Goal: Task Accomplishment & Management: Use online tool/utility

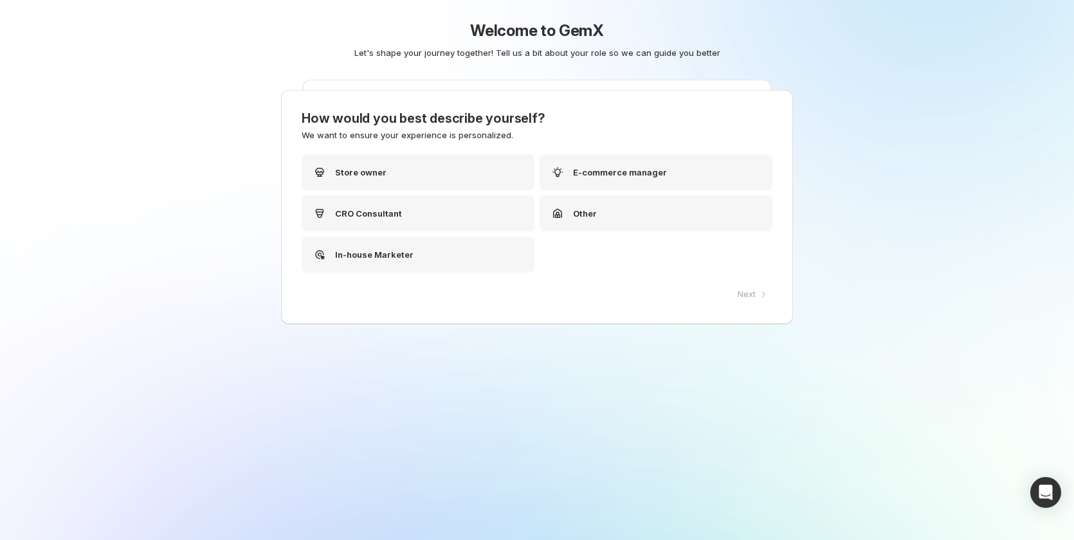
click at [413, 138] on div "Welcome to GemX Let's shape your journey together! Tell us a bit about your rol…" at bounding box center [537, 70] width 642 height 141
click at [611, 215] on div "Other" at bounding box center [659, 213] width 233 height 36
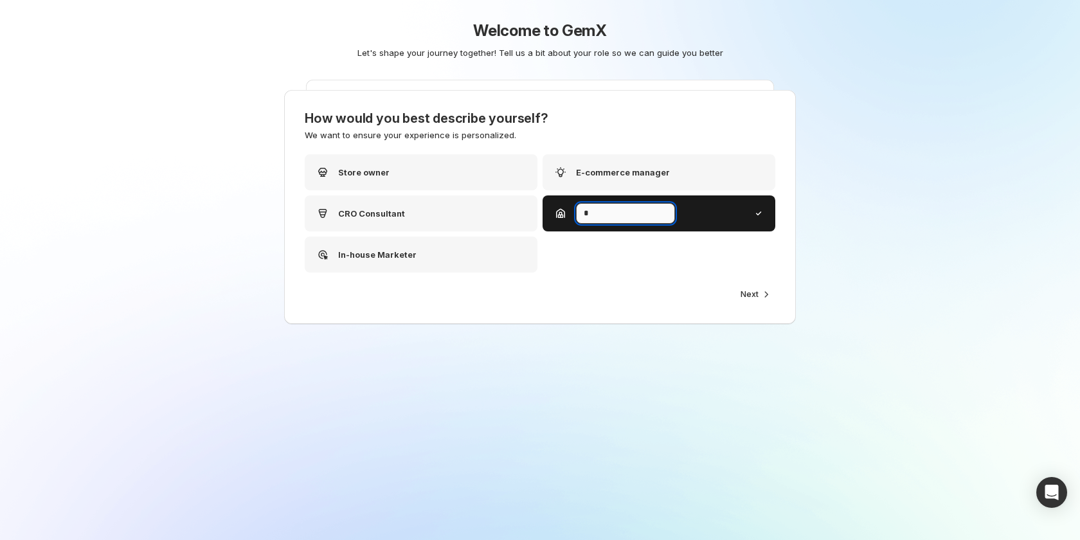
type input "**"
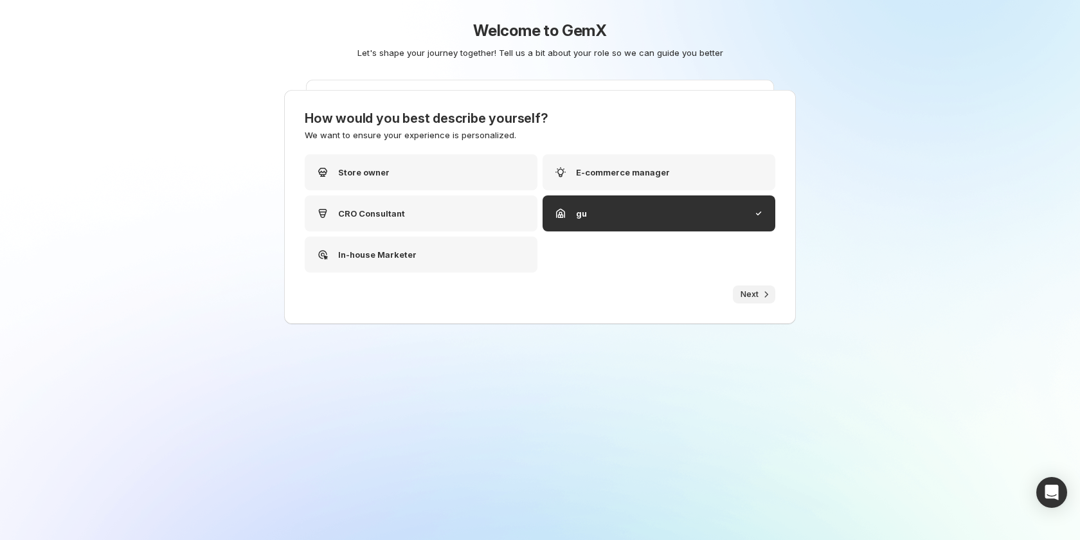
click at [761, 293] on icon "button" at bounding box center [766, 294] width 13 height 13
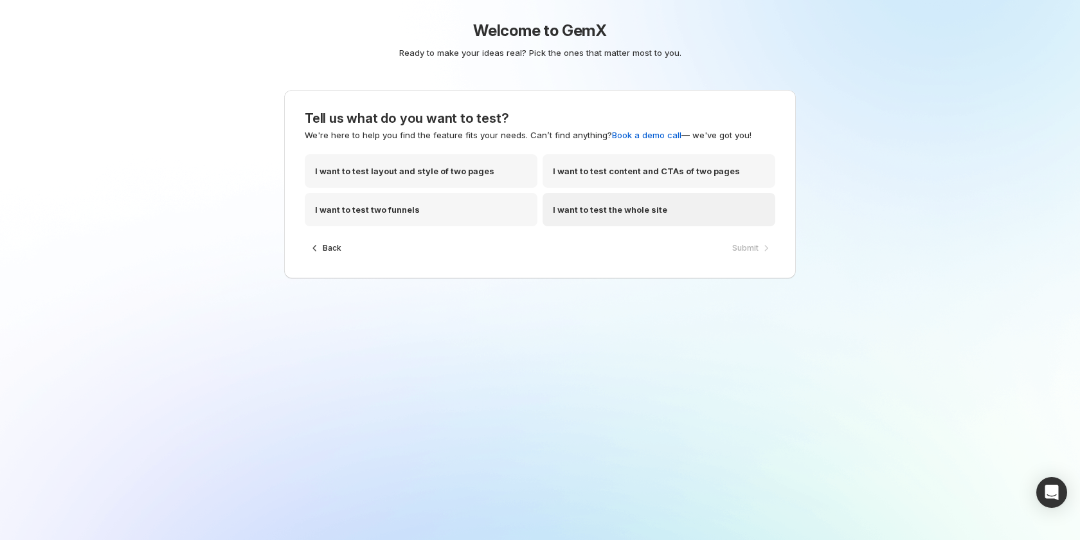
click at [622, 206] on p "I want to test the whole site" at bounding box center [610, 209] width 114 height 13
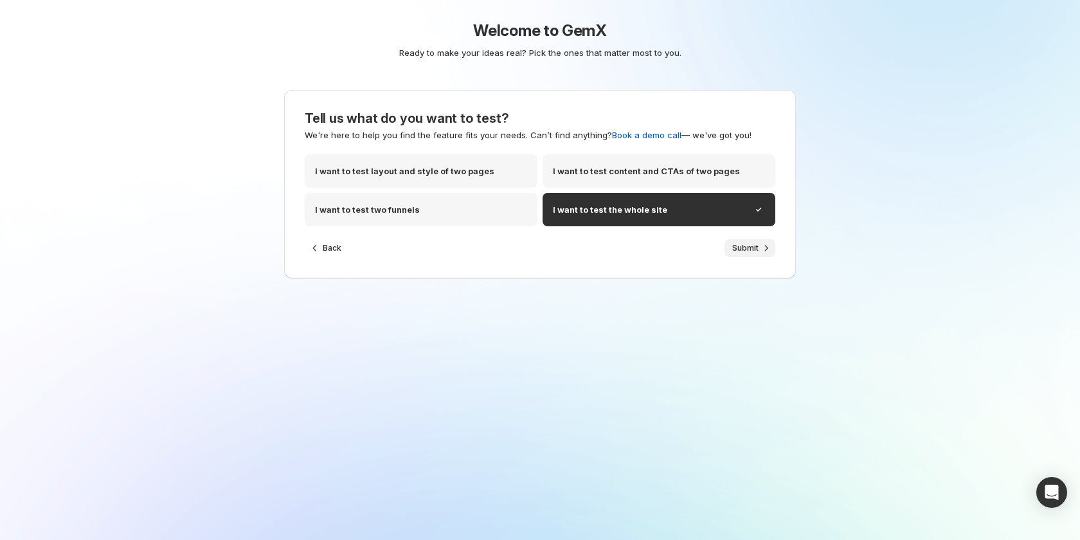
click at [752, 244] on span "Submit" at bounding box center [745, 248] width 26 height 10
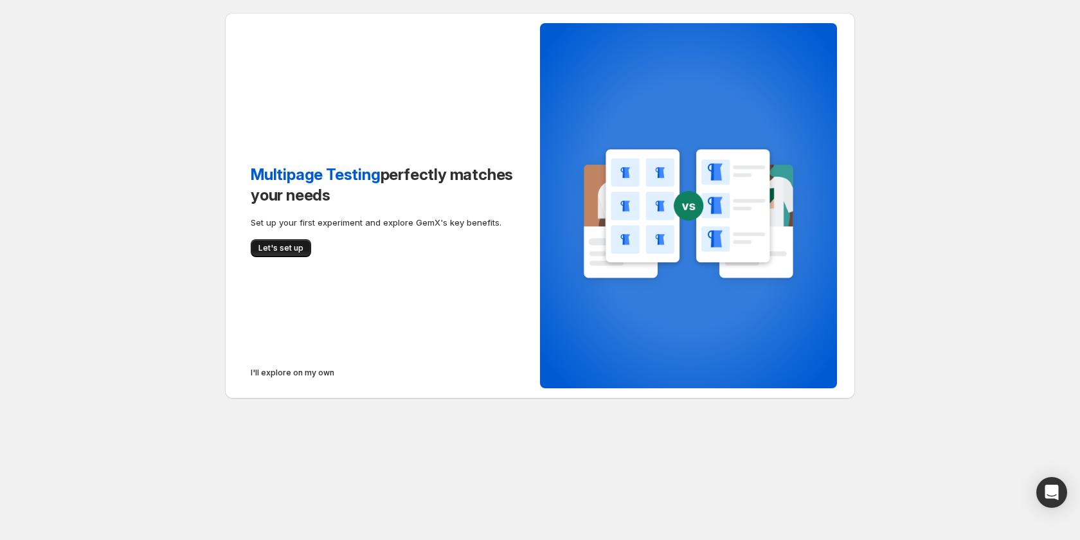
click at [275, 250] on span "Let's set up" at bounding box center [281, 248] width 45 height 10
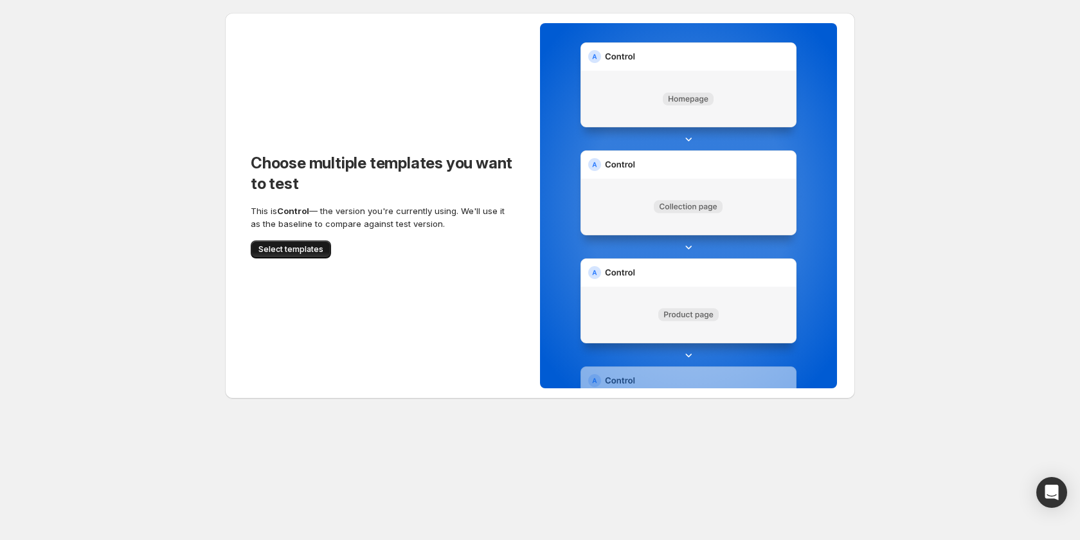
click at [281, 250] on span "Select templates" at bounding box center [291, 249] width 65 height 10
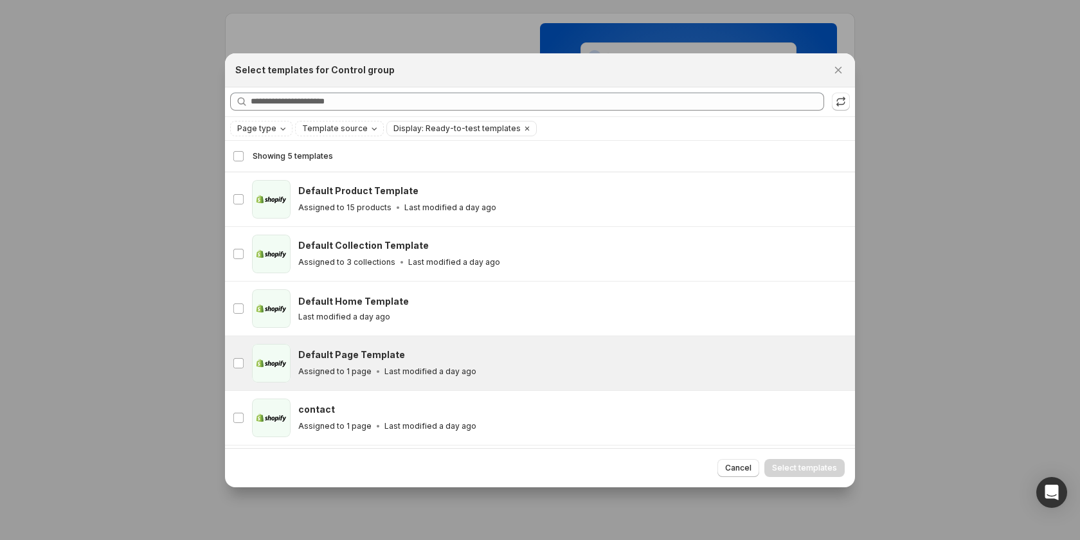
click at [378, 358] on h3 "Default Page Template" at bounding box center [351, 355] width 107 height 13
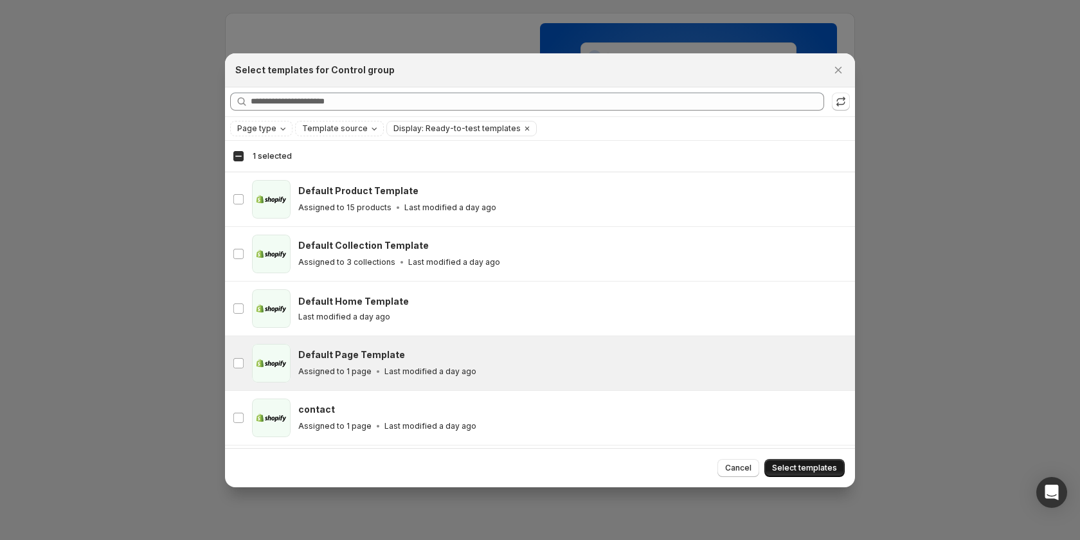
click at [810, 468] on span "Select templates" at bounding box center [804, 468] width 65 height 10
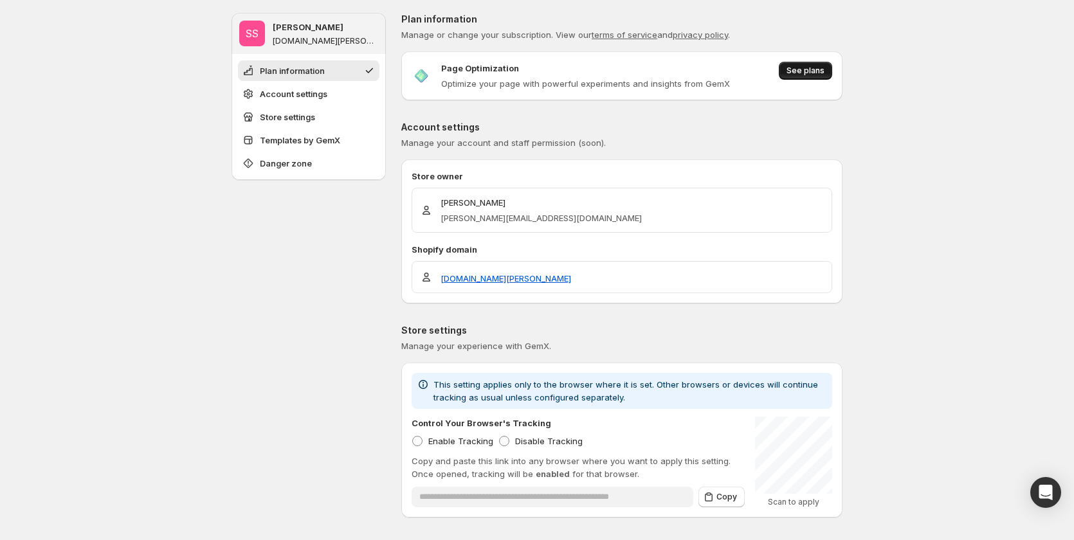
click at [803, 69] on span "See plans" at bounding box center [805, 71] width 38 height 10
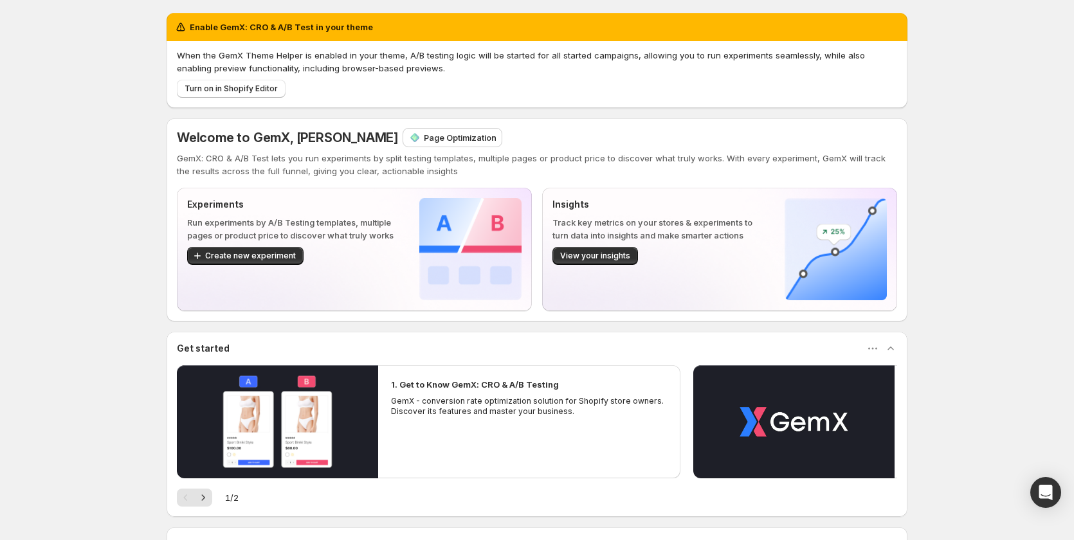
click at [452, 125] on div "Welcome to GemX, [PERSON_NAME] Page Optimization GemX: CRO & A/B Test lets you …" at bounding box center [537, 219] width 741 height 203
click at [464, 129] on div "Page Optimization" at bounding box center [452, 138] width 98 height 18
click at [439, 143] on p "Page Optimization" at bounding box center [460, 137] width 73 height 13
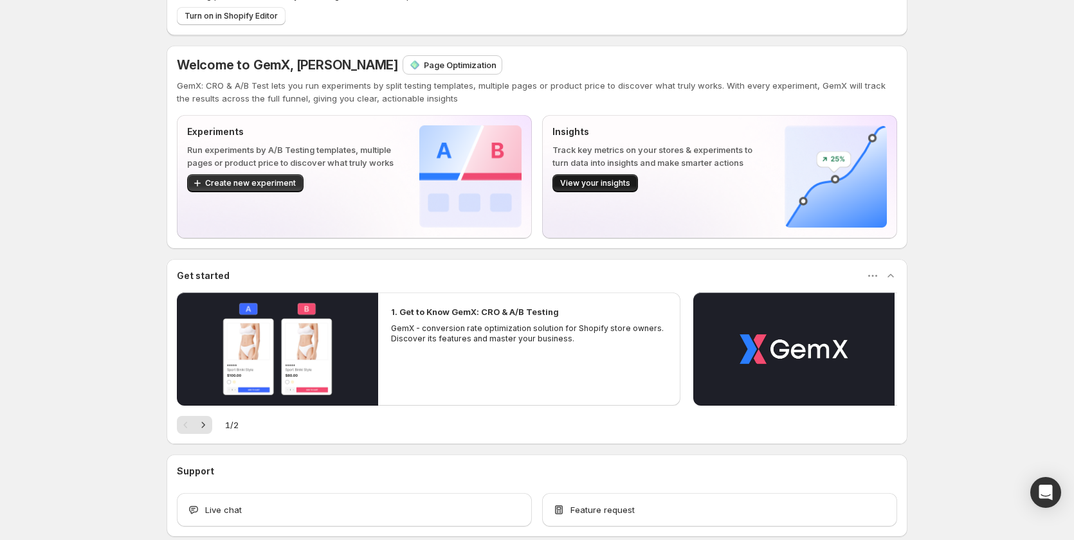
scroll to position [139, 0]
